Goal: Register for event/course

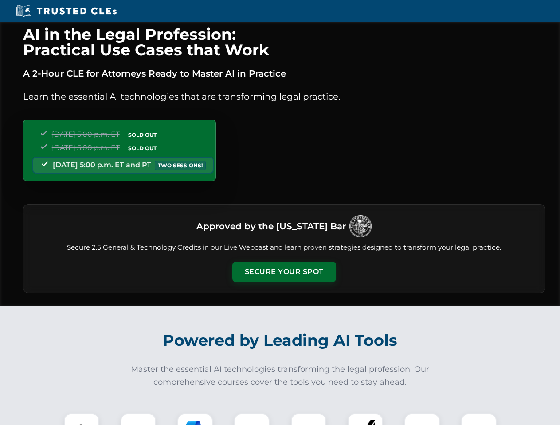
click at [284, 272] on button "Secure Your Spot" at bounding box center [284, 272] width 104 height 20
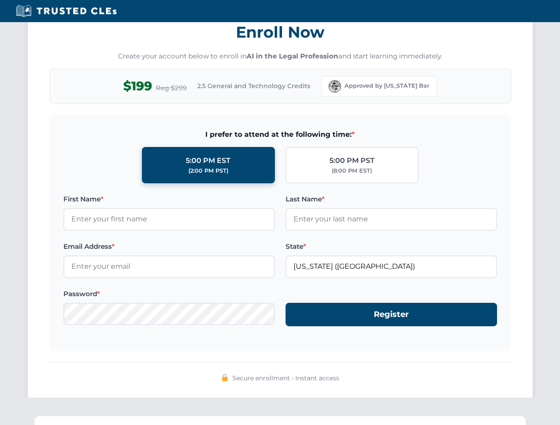
scroll to position [870, 0]
